Goal: Information Seeking & Learning: Learn about a topic

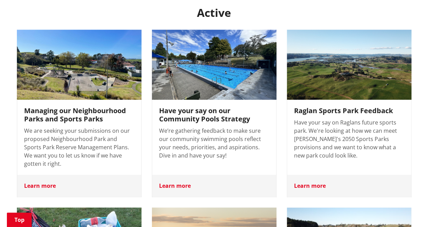
scroll to position [273, 0]
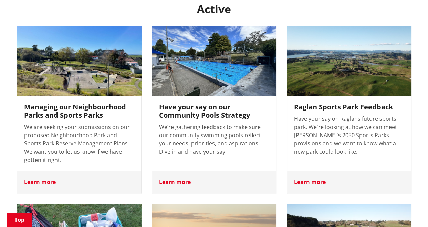
click at [91, 112] on div "Managing our Neighbourhood Parks and Sports Parks We are seeking your submissio…" at bounding box center [79, 133] width 124 height 75
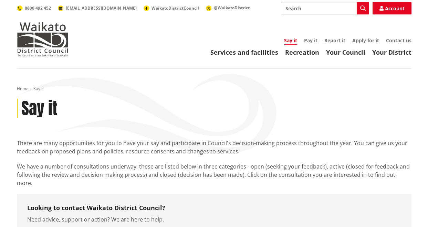
scroll to position [273, 0]
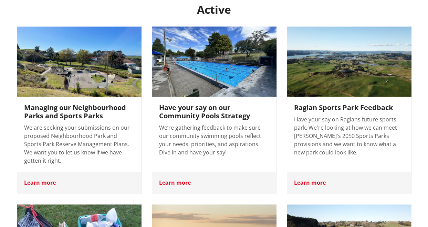
drag, startPoint x: 0, startPoint y: 0, endPoint x: 213, endPoint y: 95, distance: 233.1
click at [213, 104] on h3 "Have your say on our Community Pools Strategy" at bounding box center [214, 112] width 110 height 17
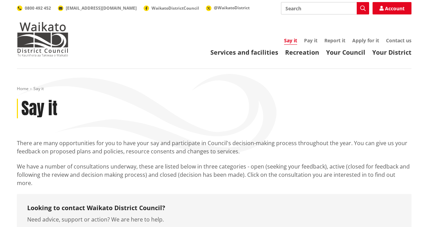
scroll to position [274, 0]
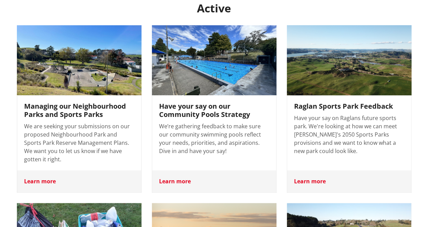
click at [355, 114] on p "Have your say on Raglans future sports park. We're looking at how we can meet […" at bounding box center [349, 134] width 110 height 41
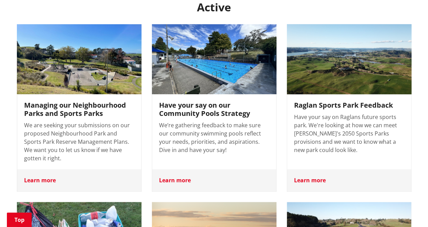
scroll to position [404, 0]
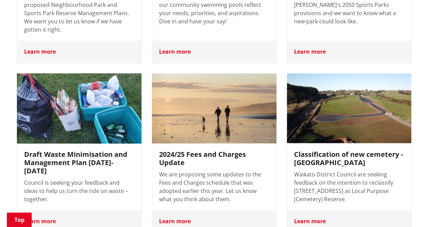
click at [85, 155] on h3 "Draft Waste Minimisation and Management Plan [DATE]-[DATE]" at bounding box center [79, 162] width 110 height 25
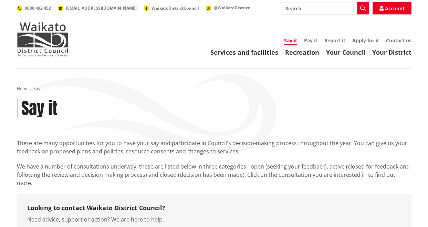
scroll to position [403, 0]
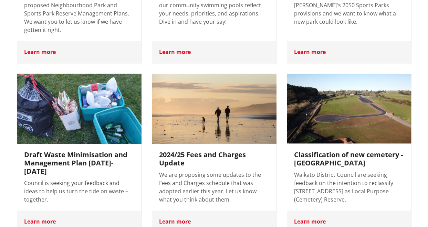
click at [213, 151] on h3 "2024/25 Fees and Charges Update" at bounding box center [214, 159] width 110 height 17
